Goal: Transaction & Acquisition: Book appointment/travel/reservation

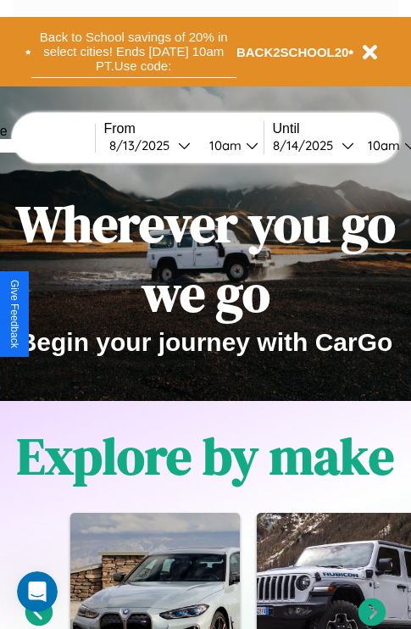
click at [133, 52] on button "Back to School savings of 20% in select cities! Ends [DATE] 10am PT. Use code:" at bounding box center [133, 51] width 205 height 53
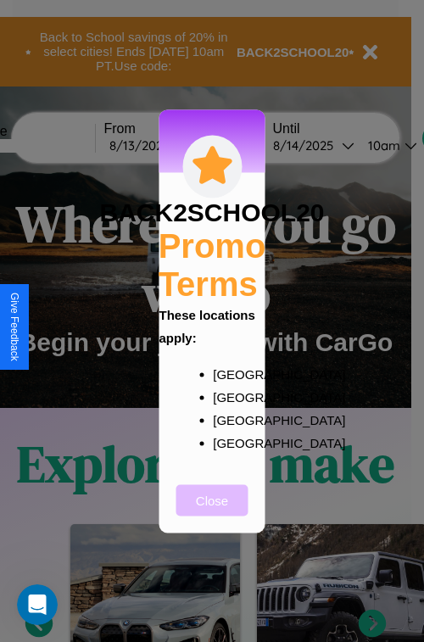
click at [212, 511] on button "Close" at bounding box center [212, 499] width 72 height 31
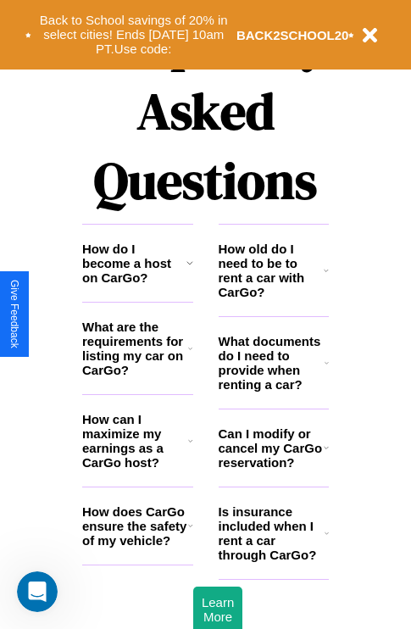
scroll to position [2055, 0]
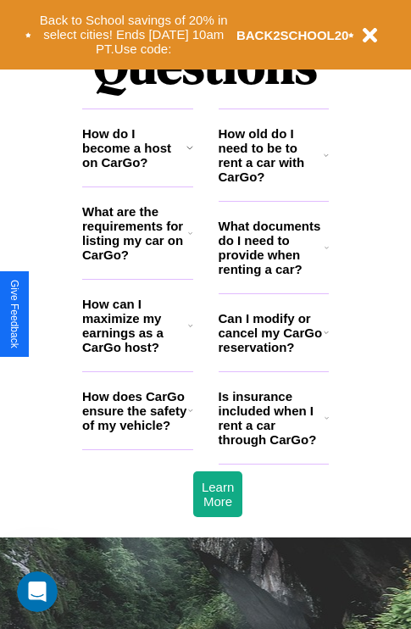
click at [327, 162] on icon at bounding box center [326, 155] width 5 height 14
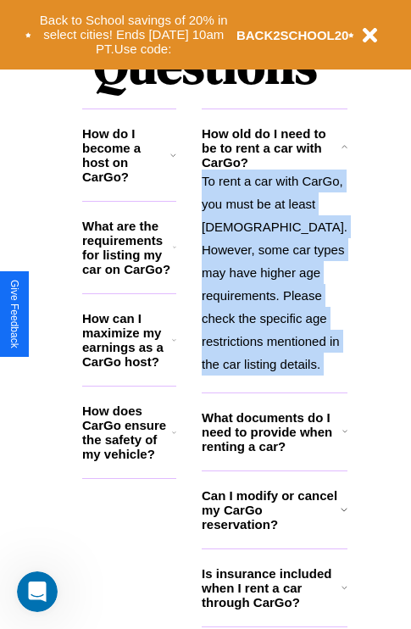
scroll to position [2176, 0]
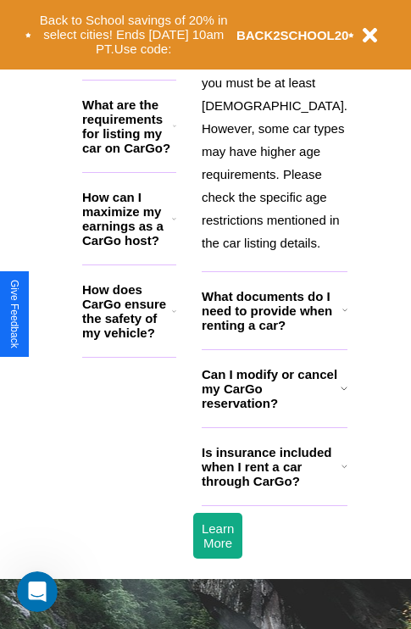
click at [342, 473] on icon at bounding box center [345, 467] width 6 height 14
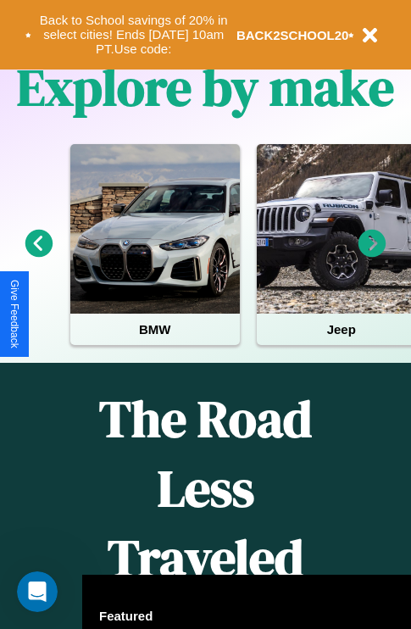
scroll to position [261, 0]
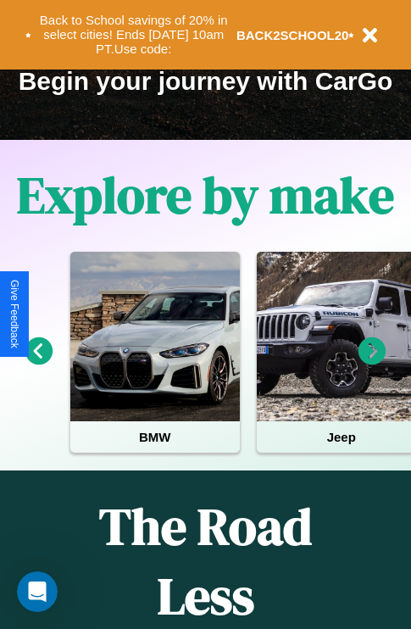
click at [372, 363] on icon at bounding box center [373, 352] width 28 height 28
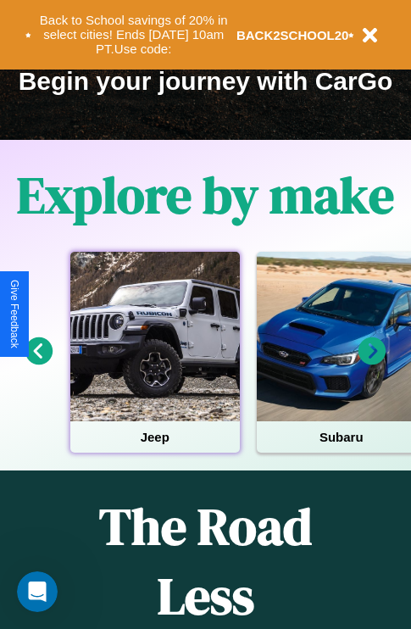
click at [154, 363] on div at bounding box center [155, 337] width 170 height 170
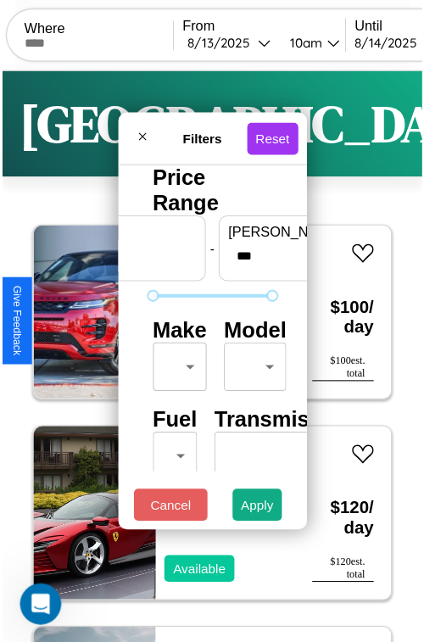
scroll to position [50, 0]
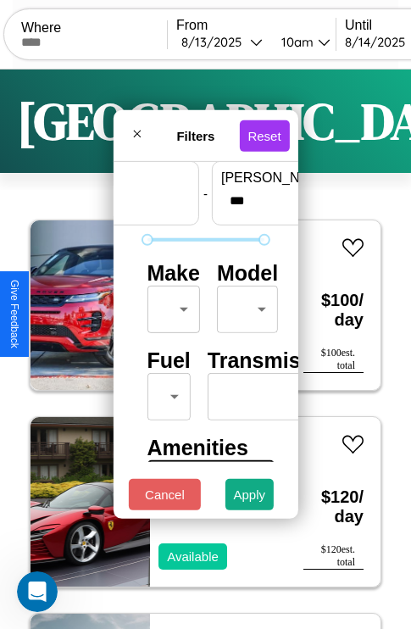
click at [170, 305] on body "CarGo Where From [DATE] 10am Until [DATE] 10am Become a Host Login Sign Up Dall…" at bounding box center [205, 350] width 411 height 700
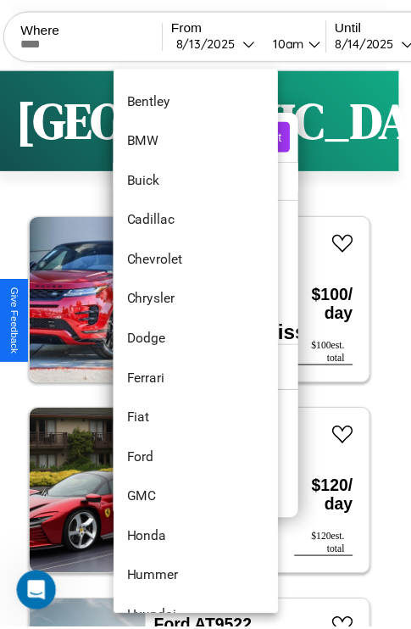
scroll to position [236, 0]
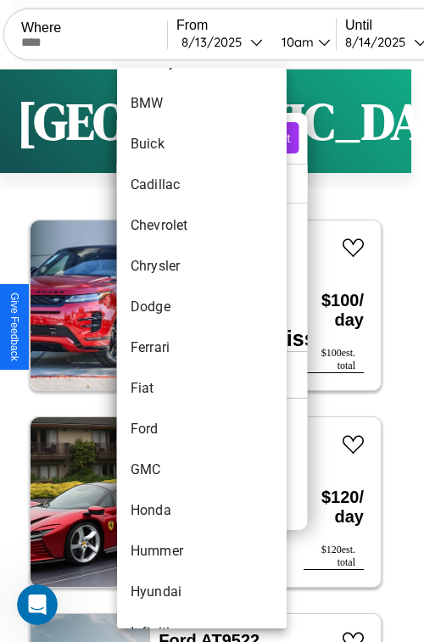
click at [170, 348] on li "Ferrari" at bounding box center [202, 347] width 170 height 41
type input "*******"
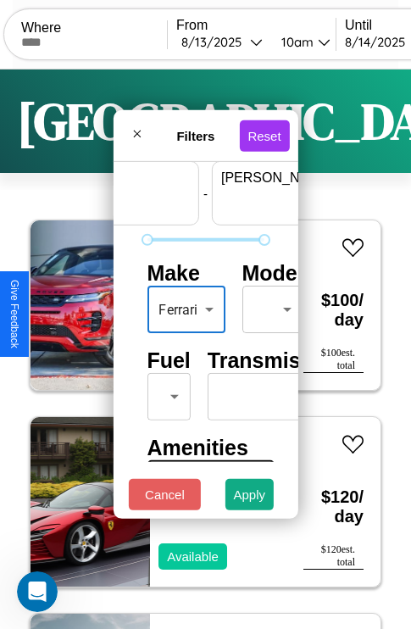
scroll to position [50, 105]
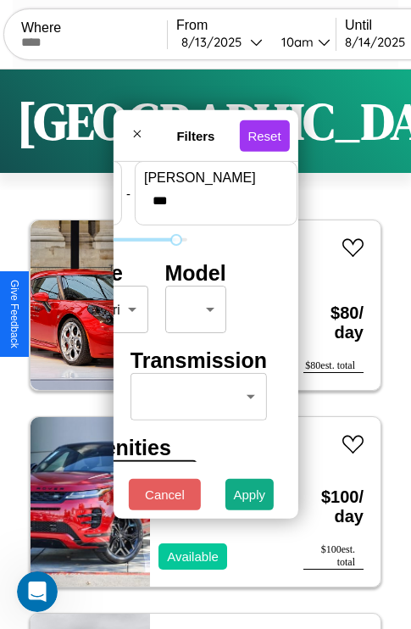
type input "***"
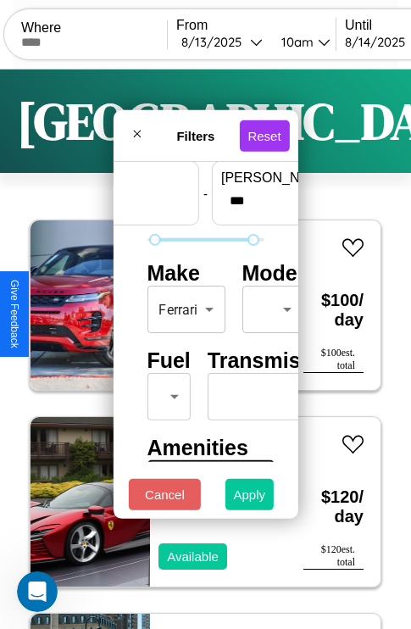
type input "**"
click at [250, 499] on button "Apply" at bounding box center [250, 494] width 49 height 31
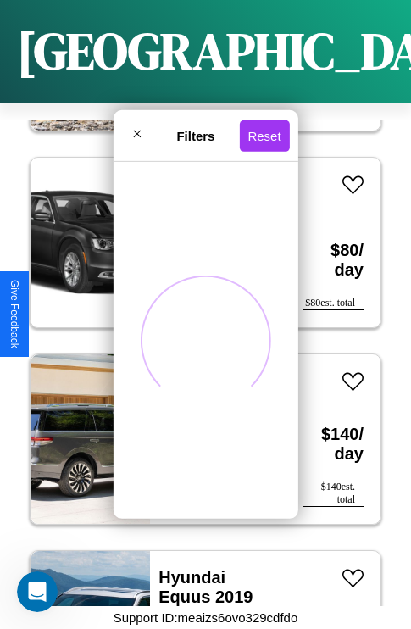
scroll to position [7343, 0]
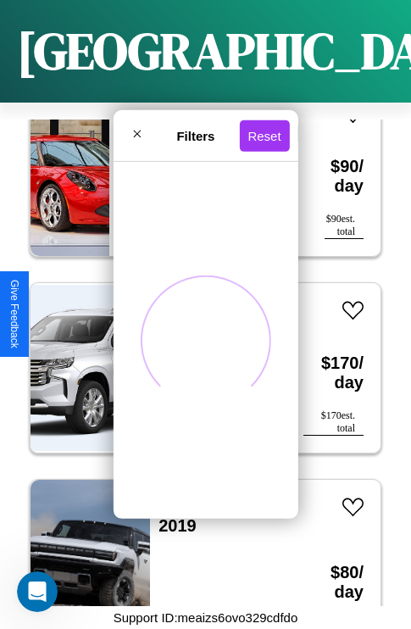
click at [193, 299] on span at bounding box center [205, 340] width 154 height 154
